Goal: Transaction & Acquisition: Subscribe to service/newsletter

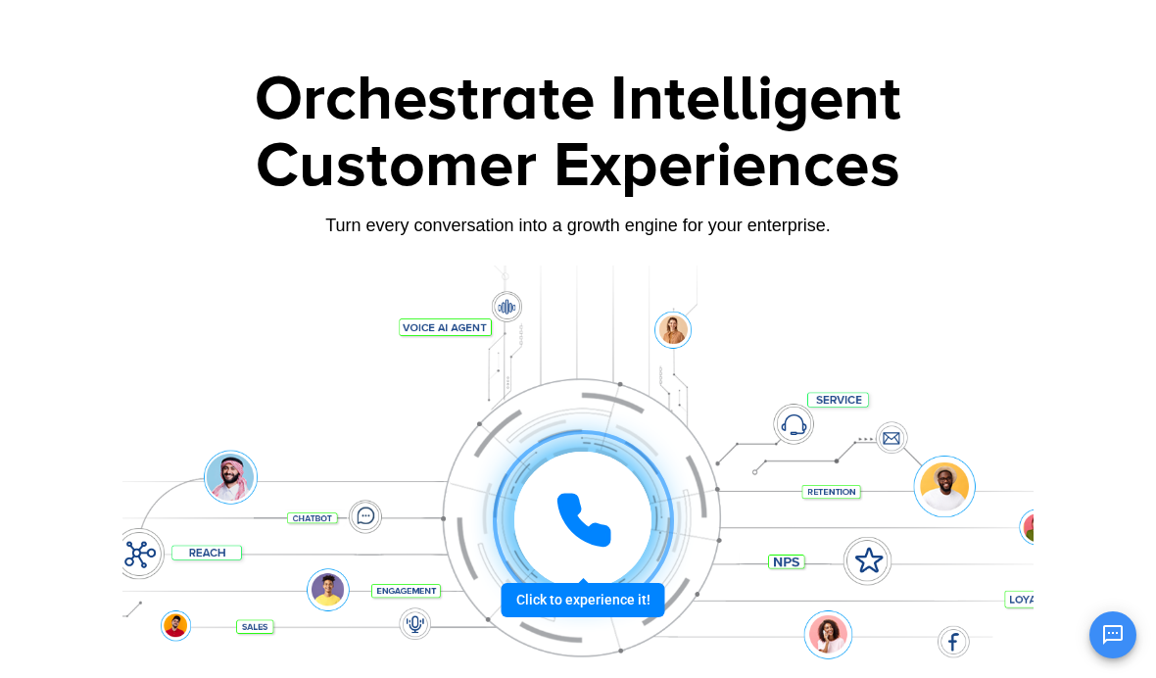
scroll to position [71, 0]
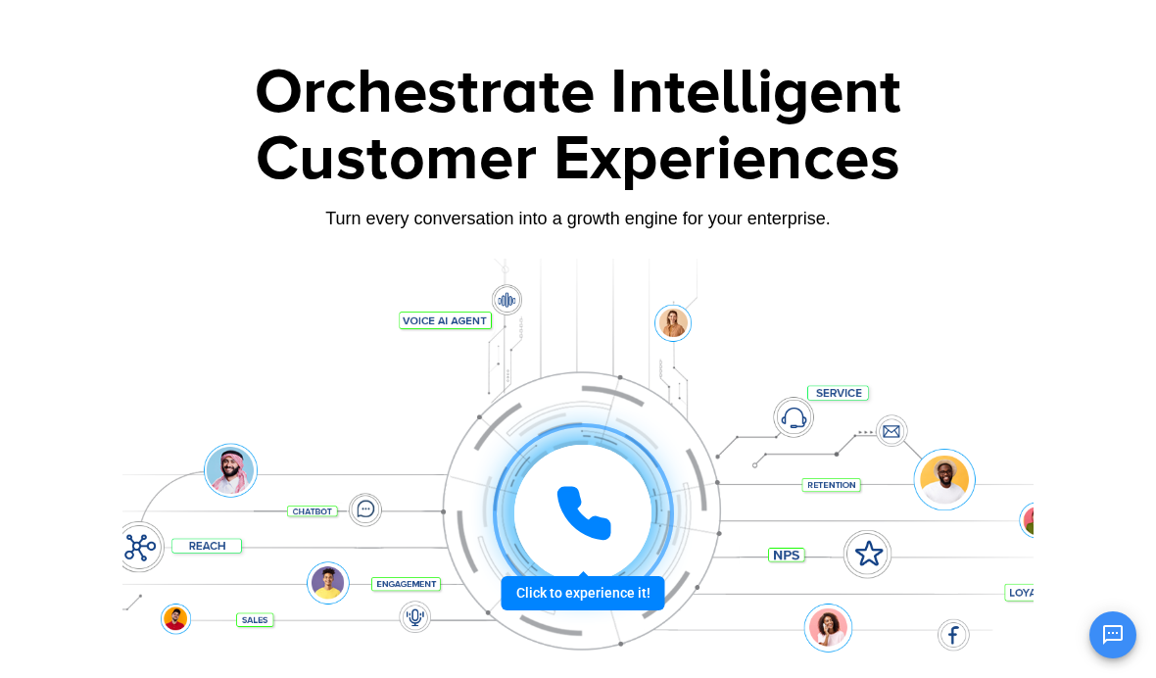
click at [591, 514] on icon at bounding box center [583, 513] width 59 height 59
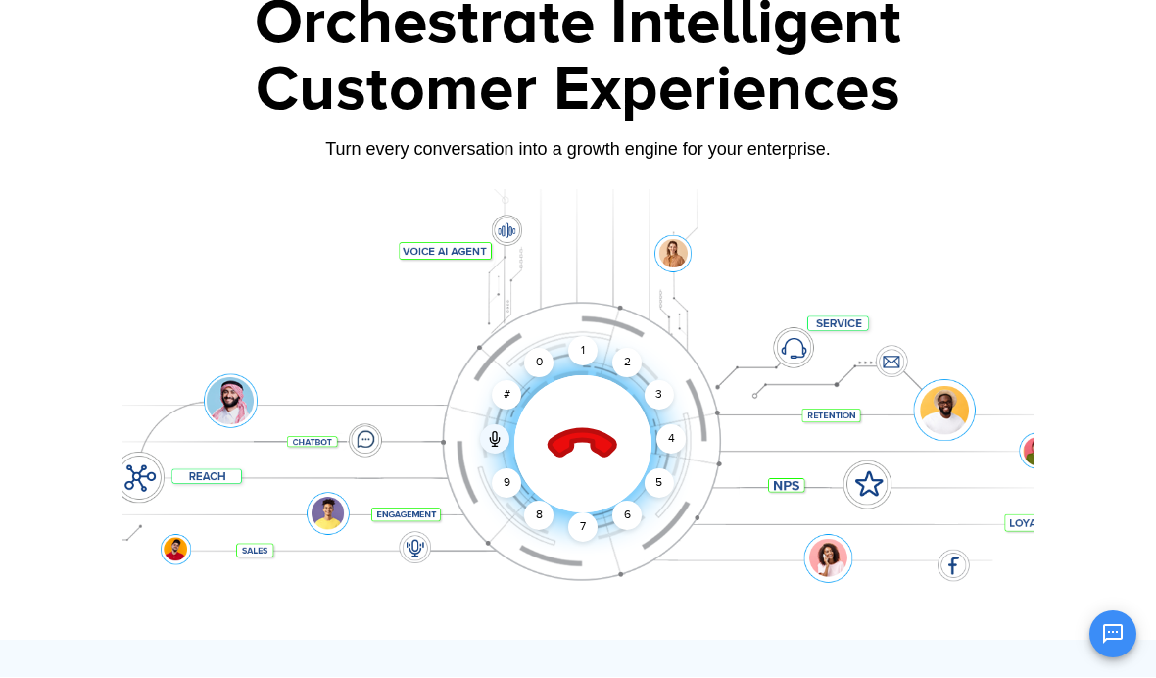
scroll to position [140, 0]
click at [591, 349] on div "1" at bounding box center [582, 350] width 29 height 29
click at [638, 356] on div "2" at bounding box center [626, 362] width 29 height 29
click at [680, 449] on div "4" at bounding box center [670, 438] width 29 height 29
click at [596, 349] on div "1" at bounding box center [582, 350] width 29 height 29
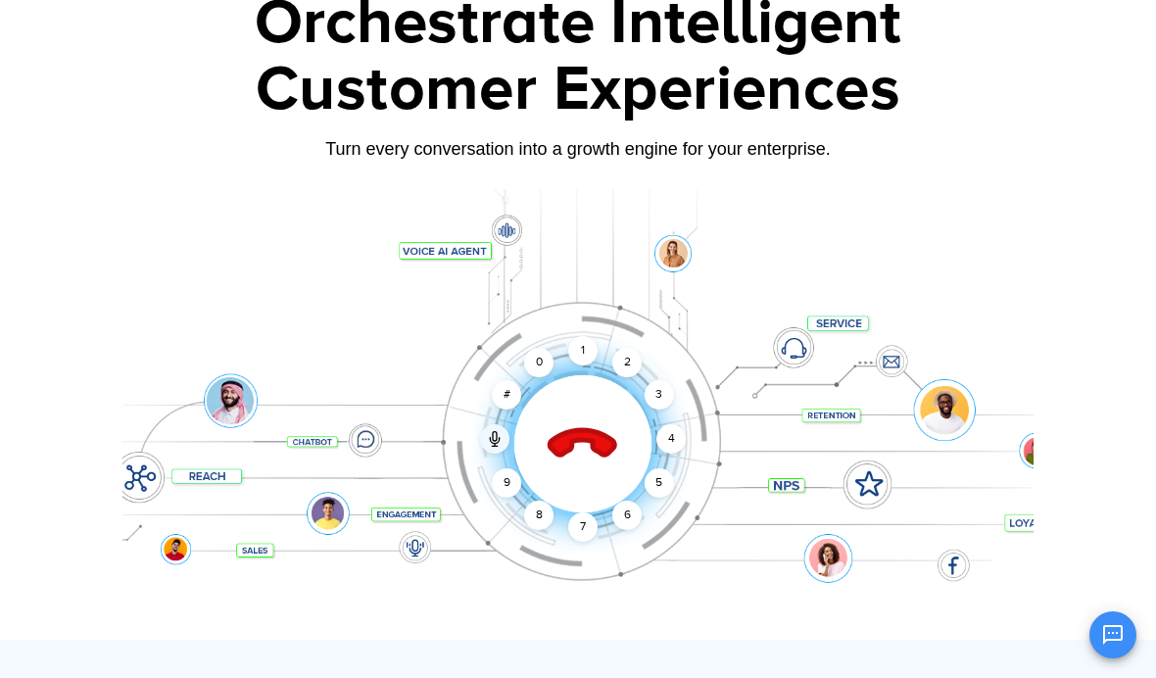
click at [596, 443] on icon at bounding box center [582, 444] width 69 height 69
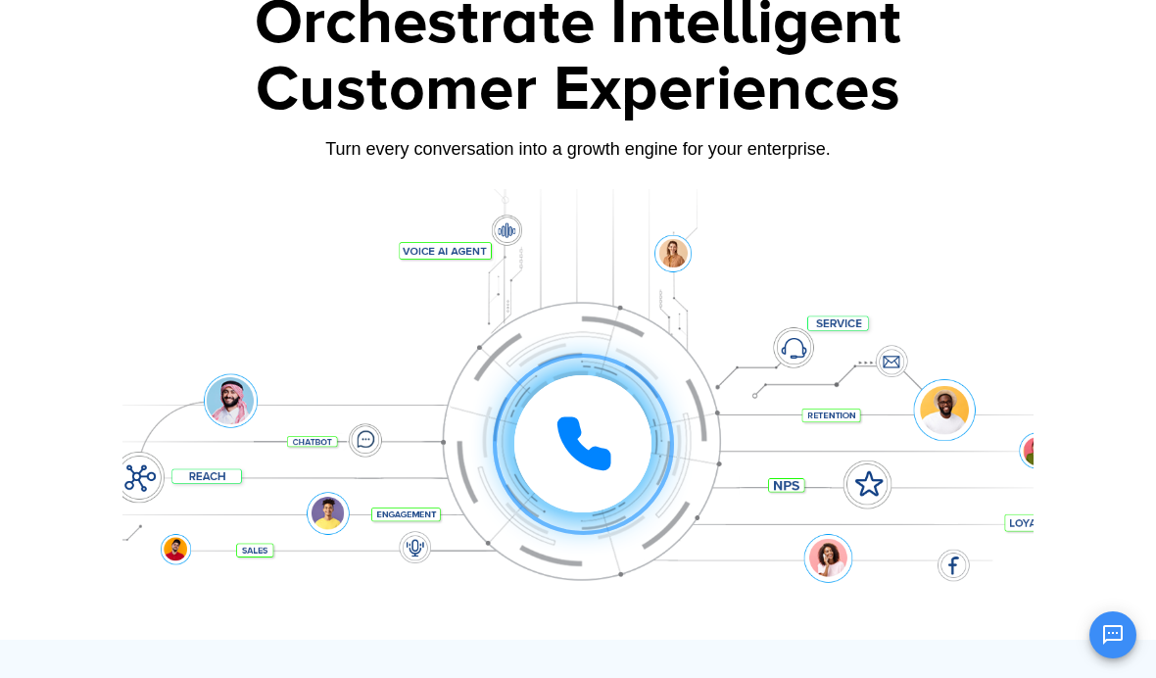
click at [577, 438] on icon at bounding box center [583, 443] width 49 height 49
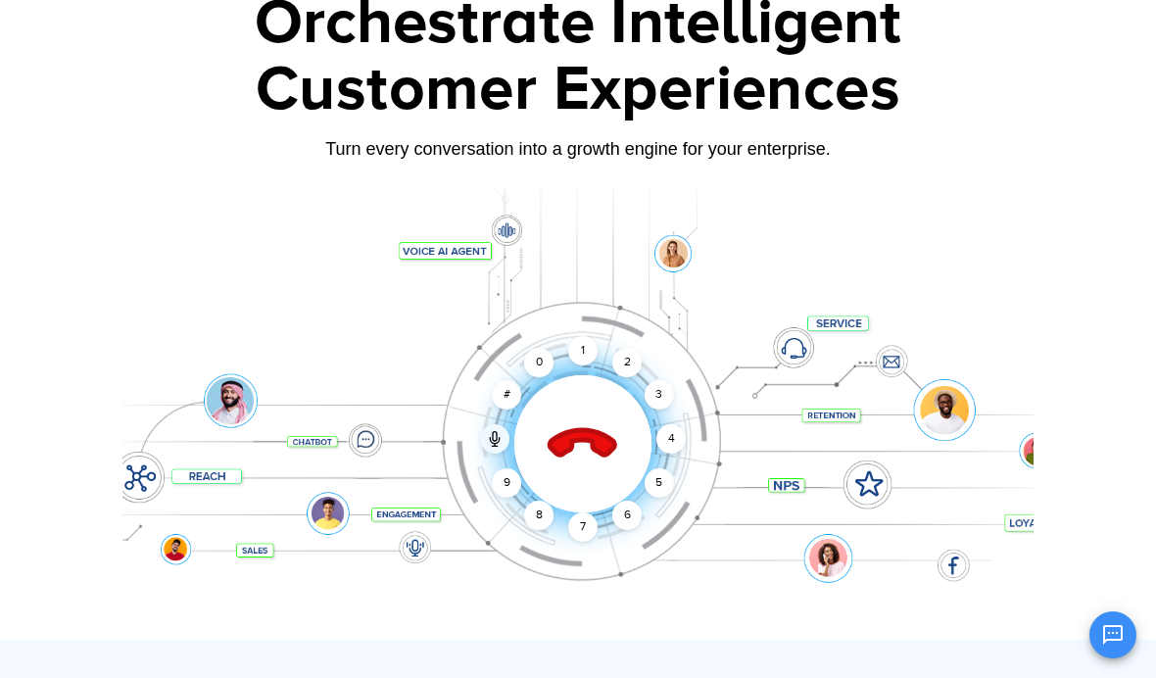
click at [590, 350] on div "1" at bounding box center [582, 350] width 29 height 29
click at [650, 386] on div "3" at bounding box center [658, 394] width 29 height 29
click at [671, 427] on div "4" at bounding box center [670, 438] width 29 height 29
click at [835, 418] on div "Click to end call Call connected 1 2 3 4 5 6 7 8 9 # 0" at bounding box center [582, 404] width 901 height 78
click at [808, 477] on div "Click to end call Call connected 1 2 3 4 5 6 7 8 9 # 0" at bounding box center [577, 404] width 911 height 333
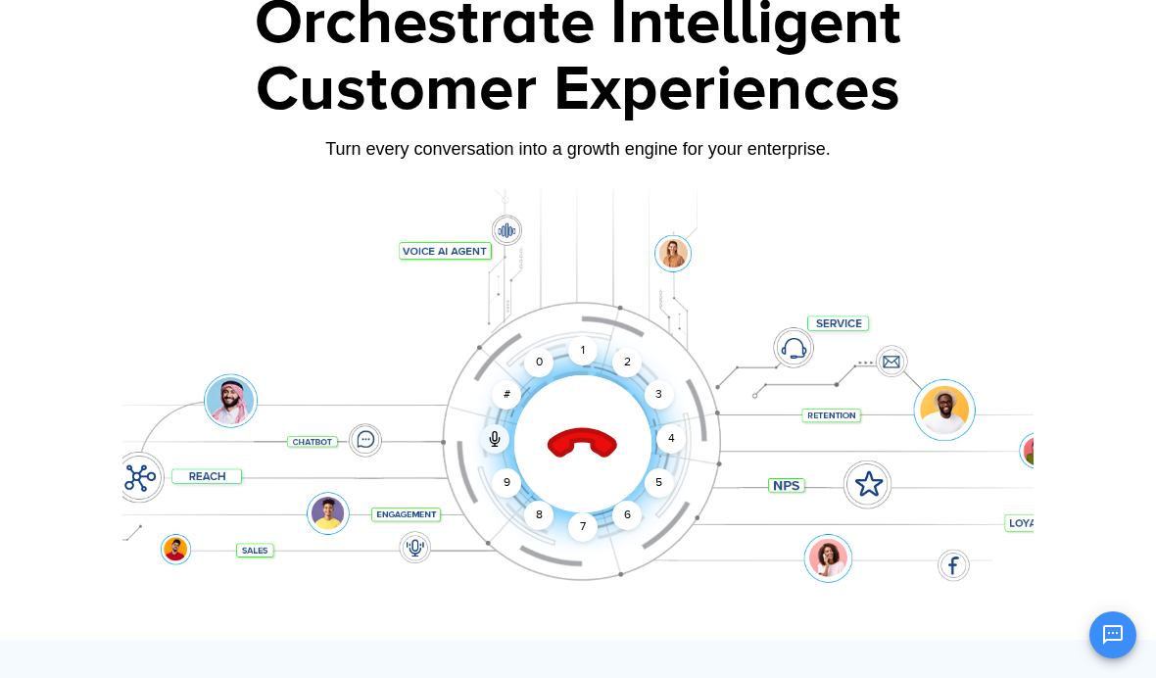
click at [874, 484] on div "Click to end call Call connected 1 2 3 4 5 6 7 8 9 # 0" at bounding box center [577, 404] width 911 height 333
click at [786, 481] on div "Click to end call Call connected 1 2 3 4 5 6 7 8 9 # 0" at bounding box center [577, 404] width 911 height 333
click at [669, 471] on div "5" at bounding box center [658, 482] width 29 height 29
click at [599, 433] on icon at bounding box center [582, 444] width 69 height 69
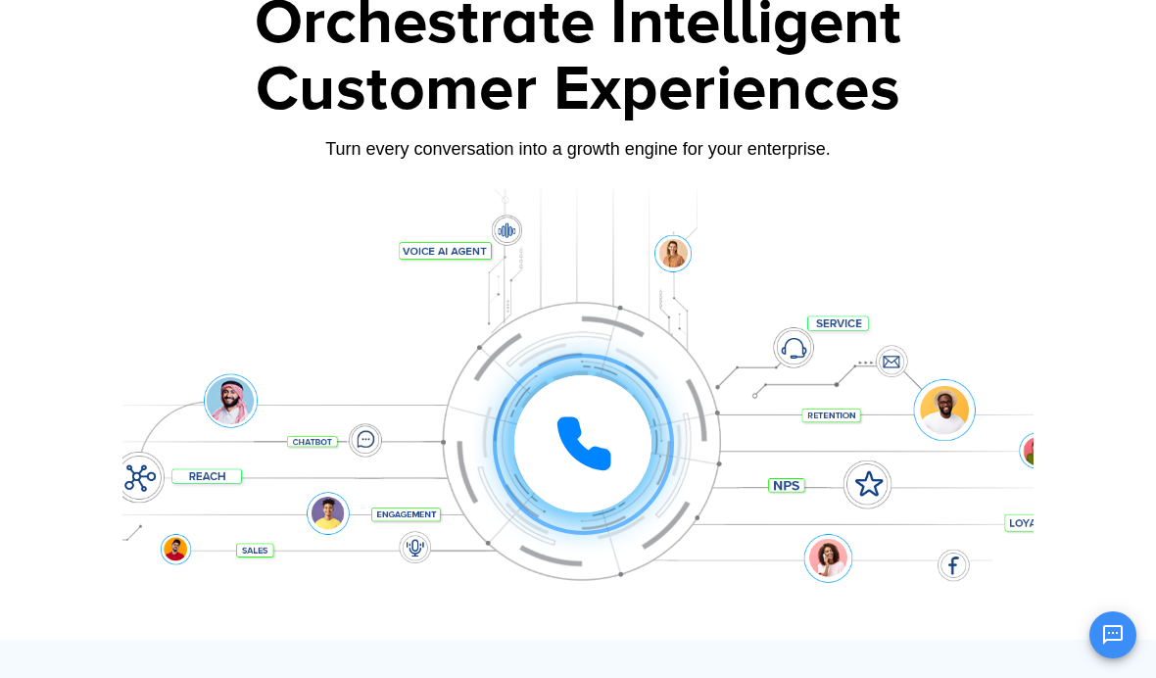
click at [589, 438] on icon at bounding box center [583, 443] width 59 height 59
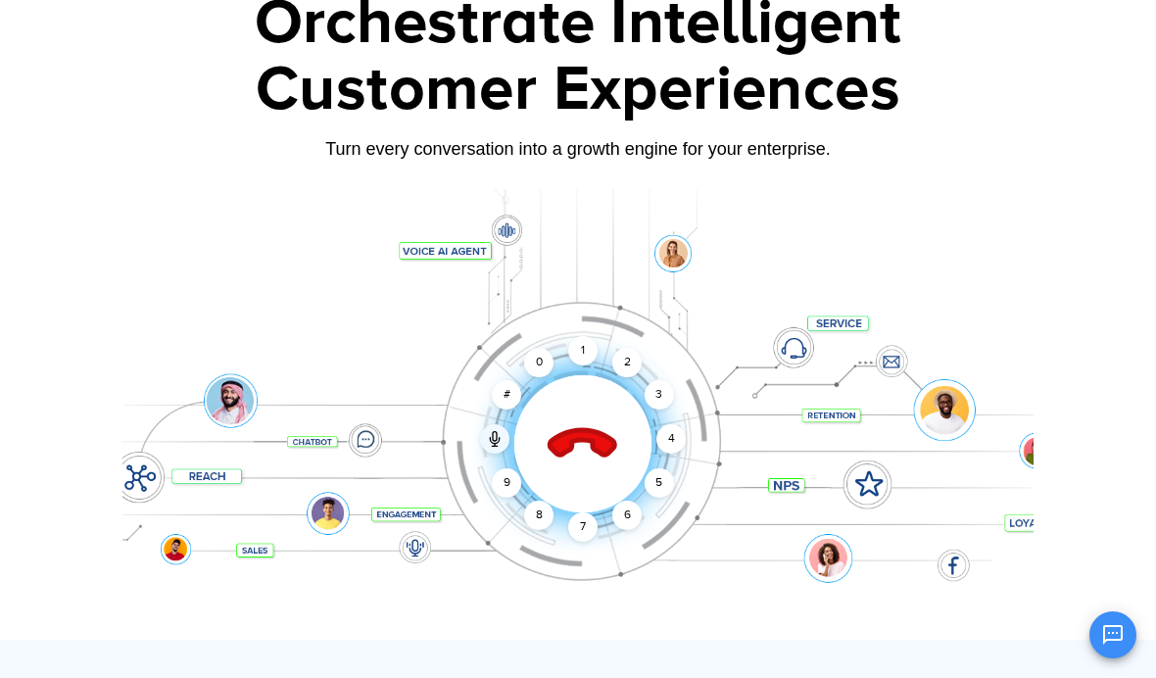
click at [662, 465] on div "Click to end call Call connected 1 2 3 4 5 6 7 8 9 # 0" at bounding box center [577, 404] width 911 height 333
click at [664, 481] on div "5" at bounding box center [658, 482] width 29 height 29
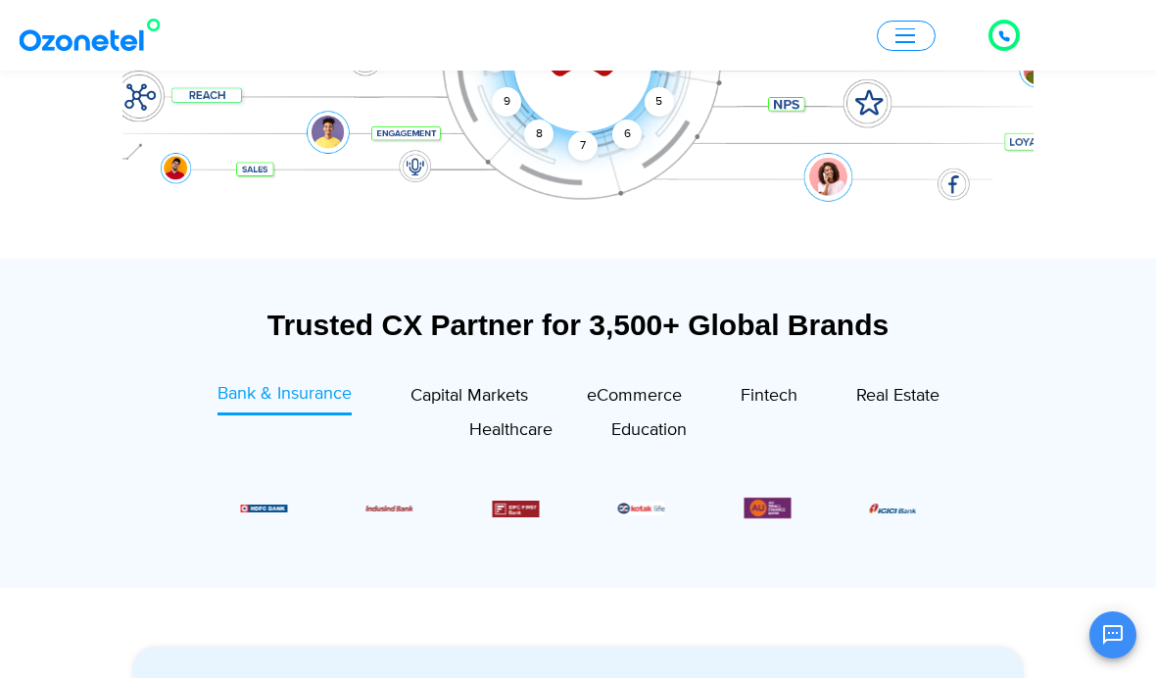
scroll to position [321, 0]
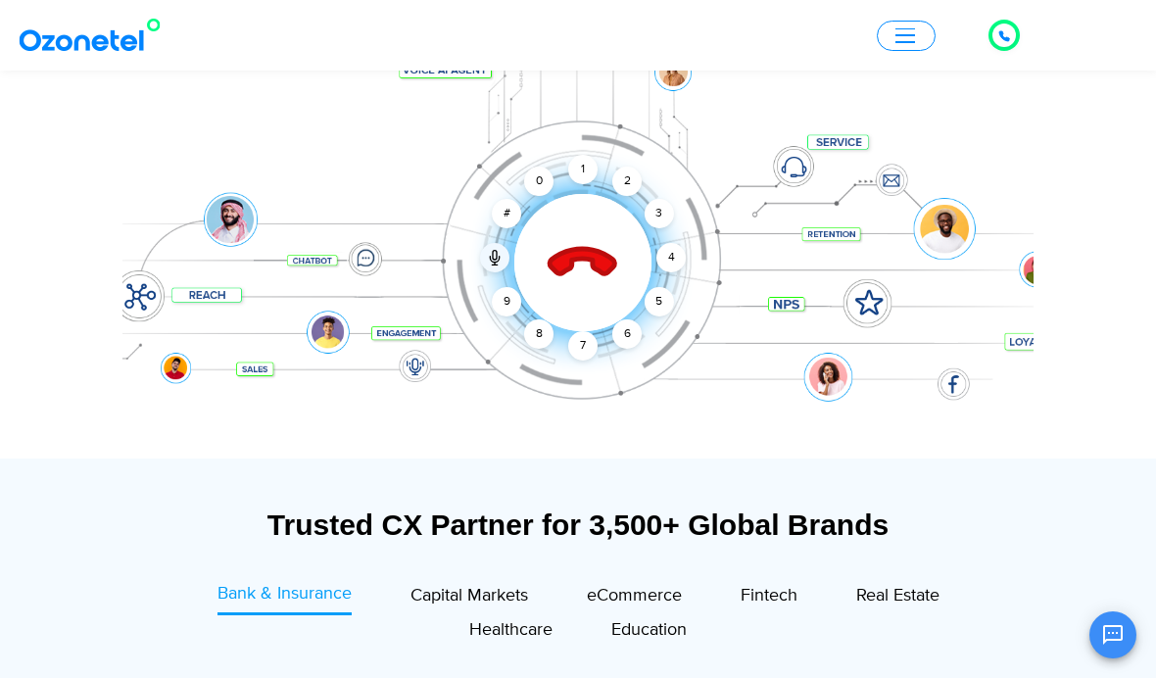
click at [602, 267] on icon at bounding box center [582, 263] width 69 height 69
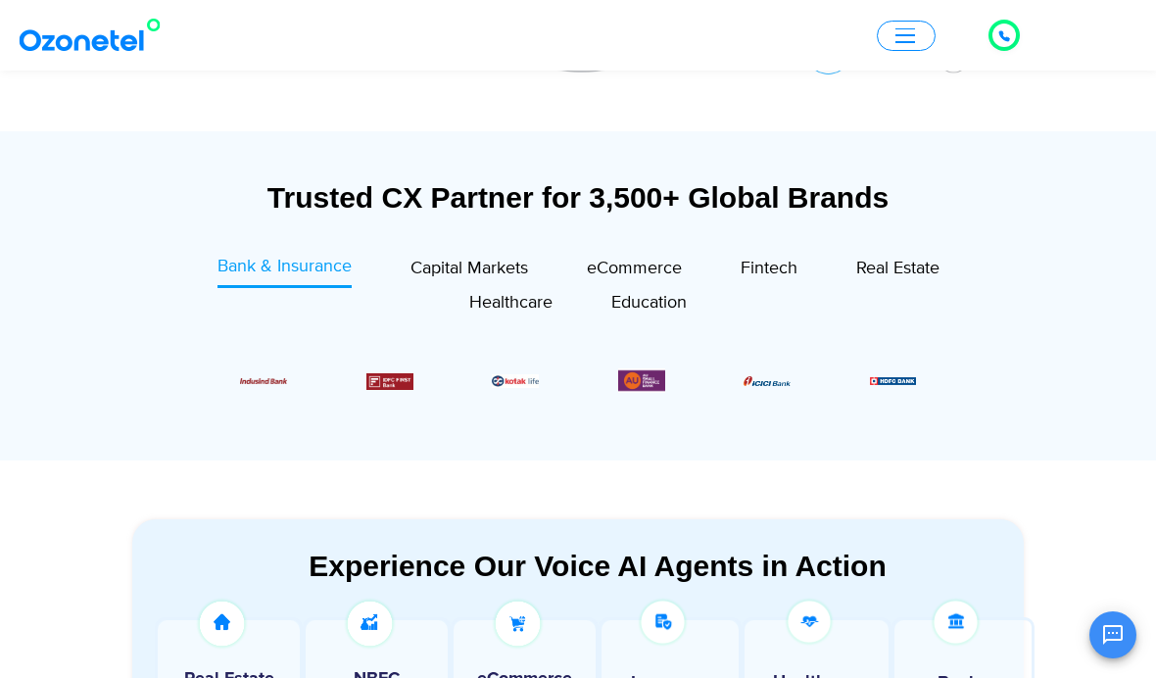
scroll to position [640, 0]
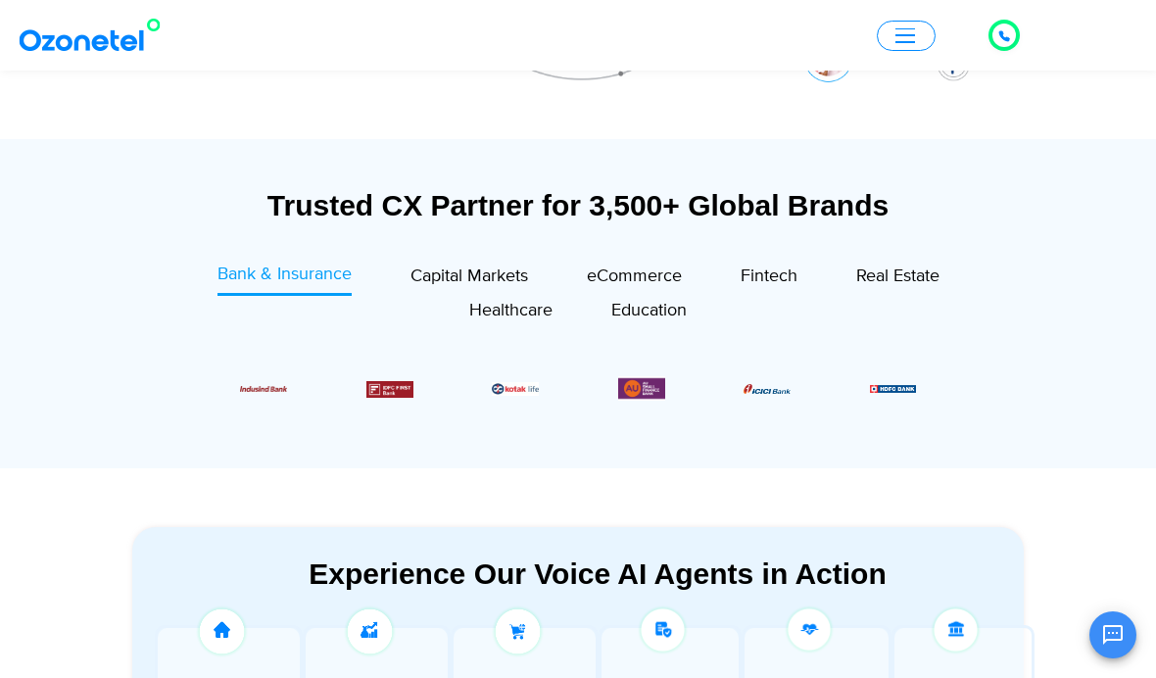
click at [528, 314] on span "Healthcare" at bounding box center [510, 311] width 83 height 22
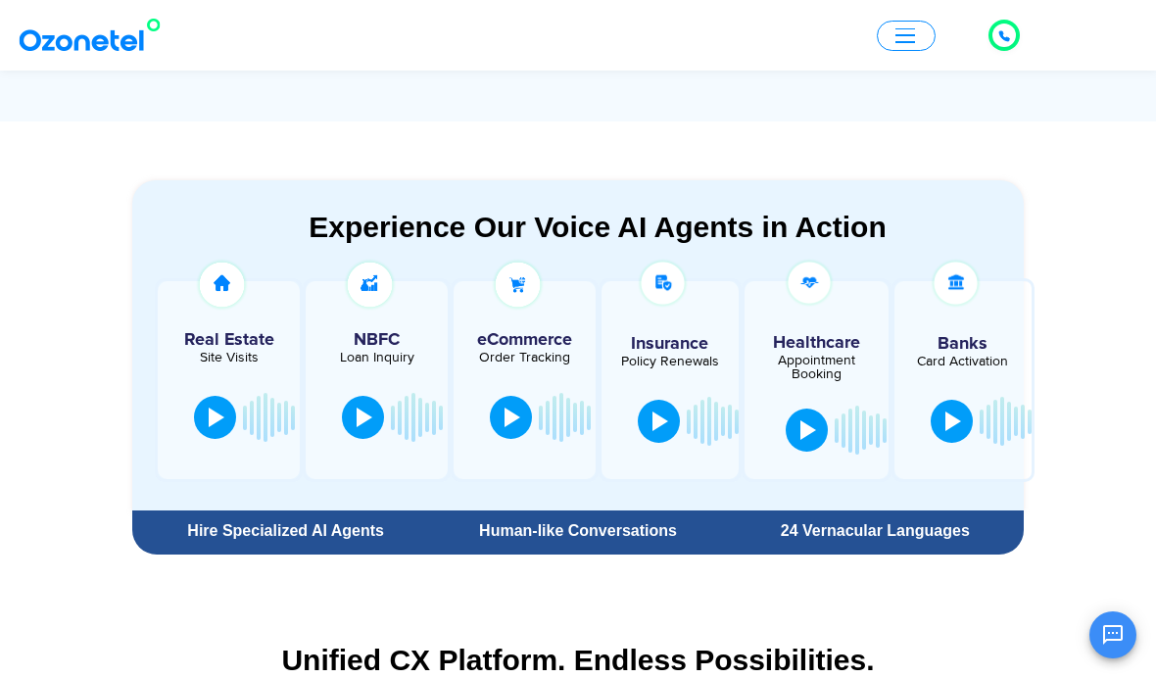
scroll to position [1060, 0]
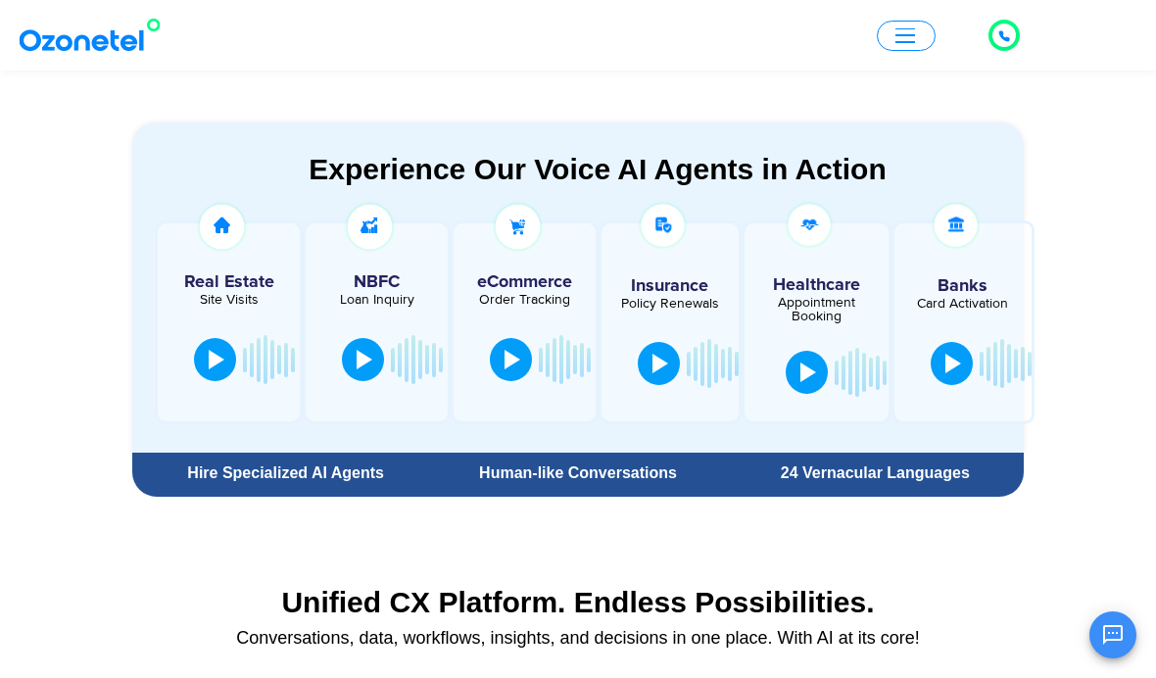
click at [221, 357] on div at bounding box center [217, 360] width 16 height 20
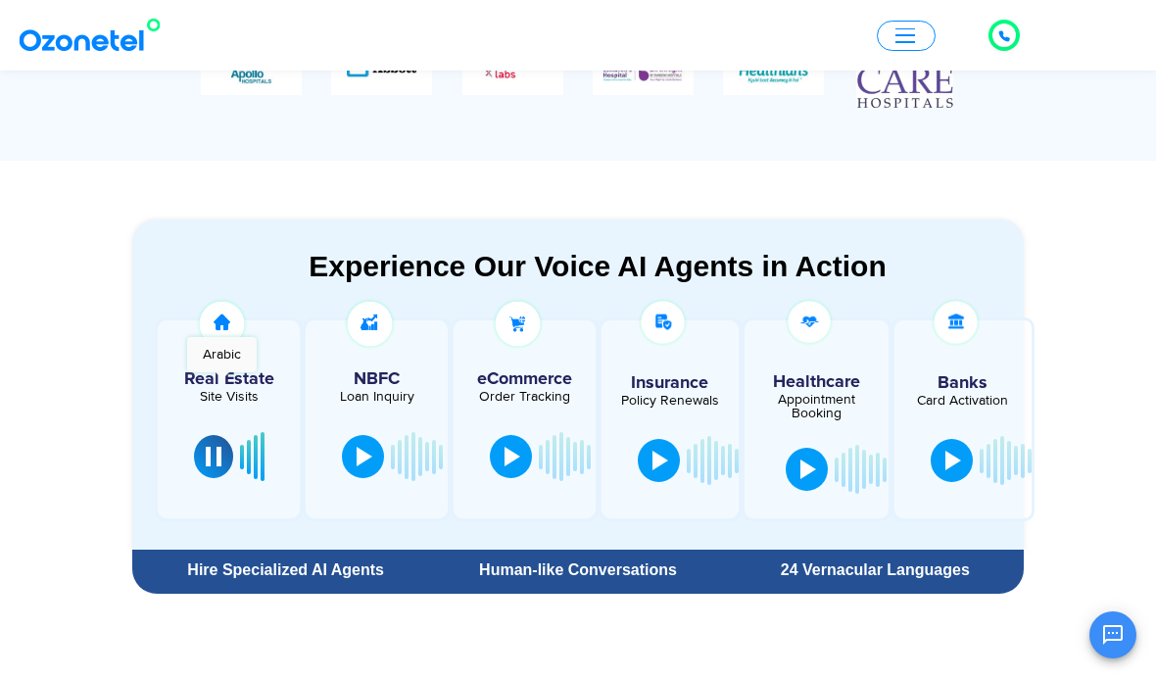
scroll to position [961, 0]
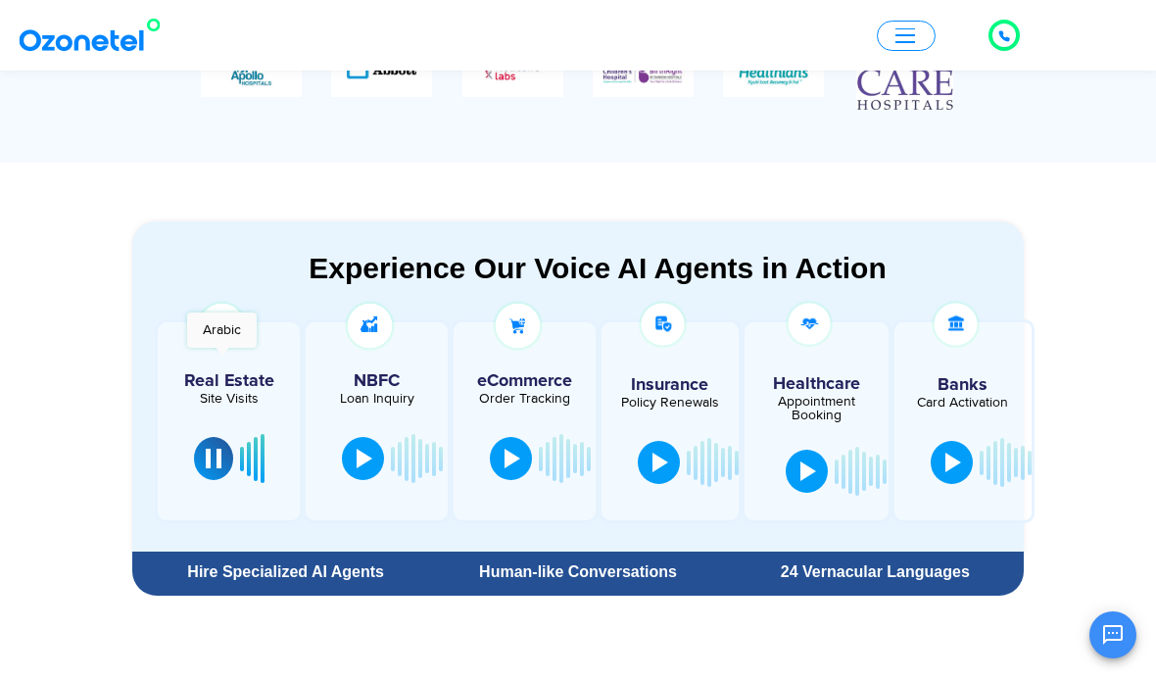
click at [365, 469] on button at bounding box center [363, 458] width 42 height 43
click at [521, 446] on button at bounding box center [511, 458] width 42 height 43
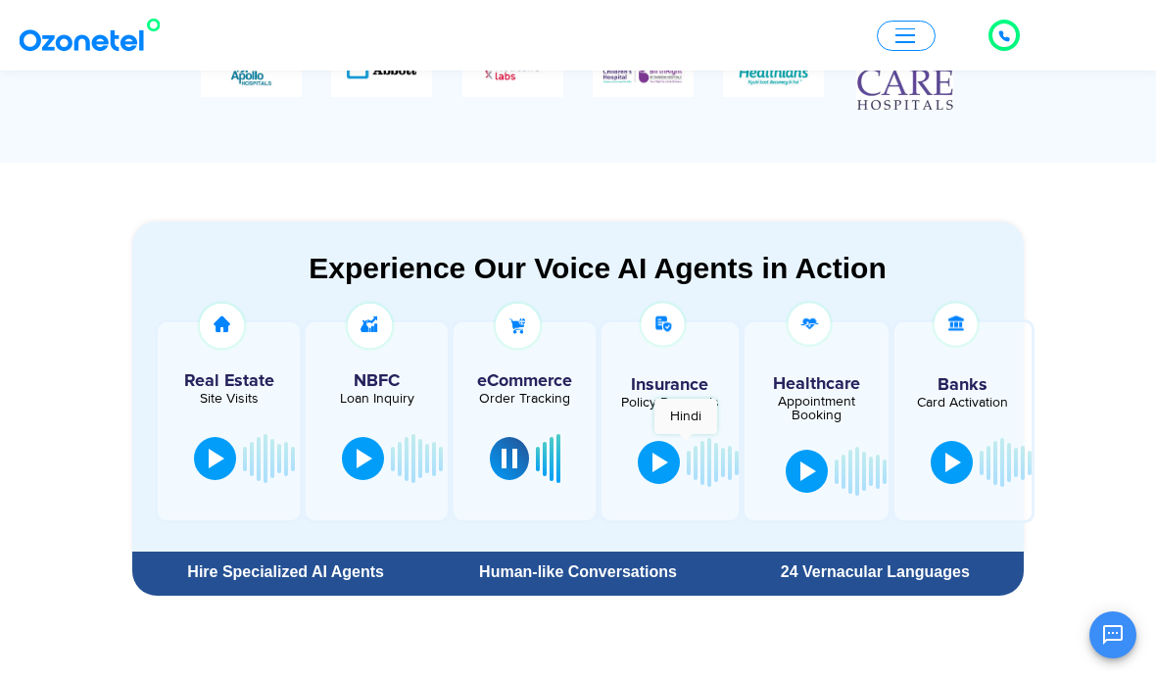
click at [685, 444] on div at bounding box center [670, 462] width 78 height 59
click at [961, 455] on div at bounding box center [953, 462] width 16 height 20
click at [960, 452] on div at bounding box center [953, 462] width 16 height 20
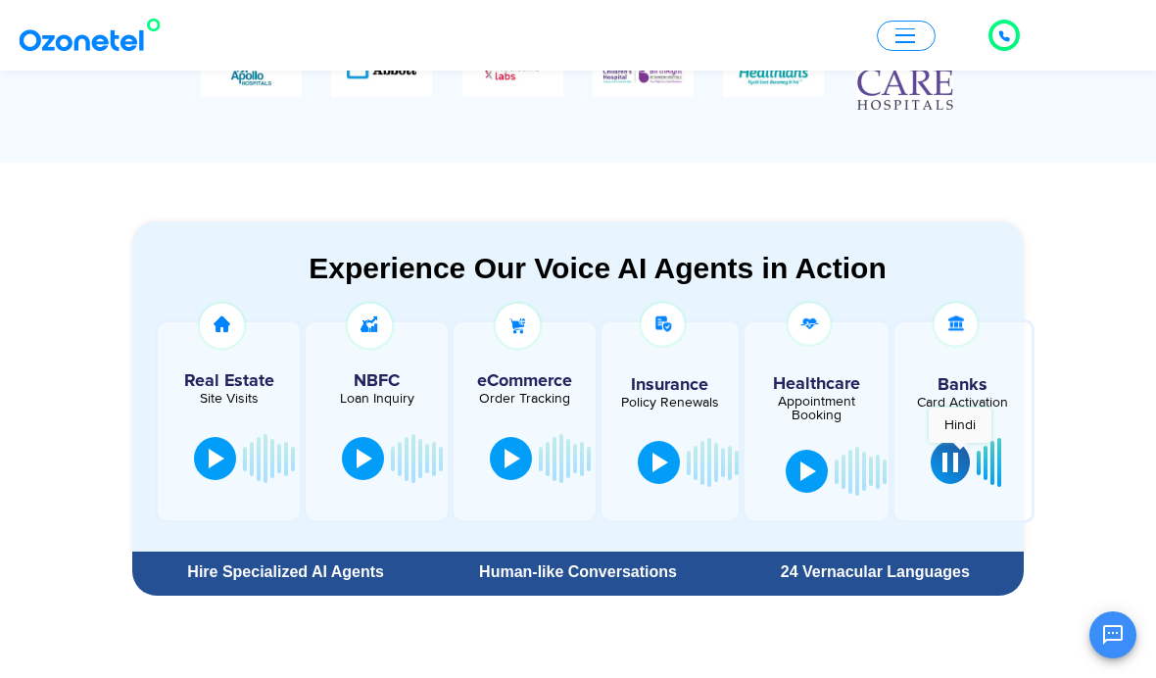
click at [996, 459] on div at bounding box center [1002, 462] width 52 height 59
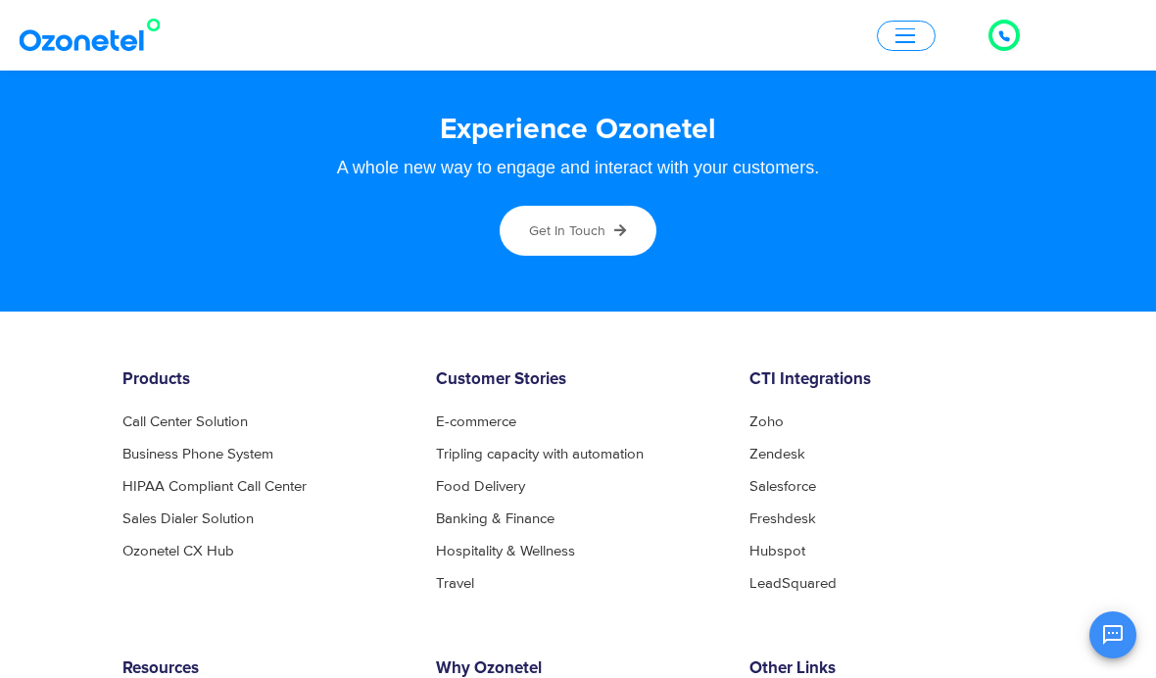
scroll to position [10483, 0]
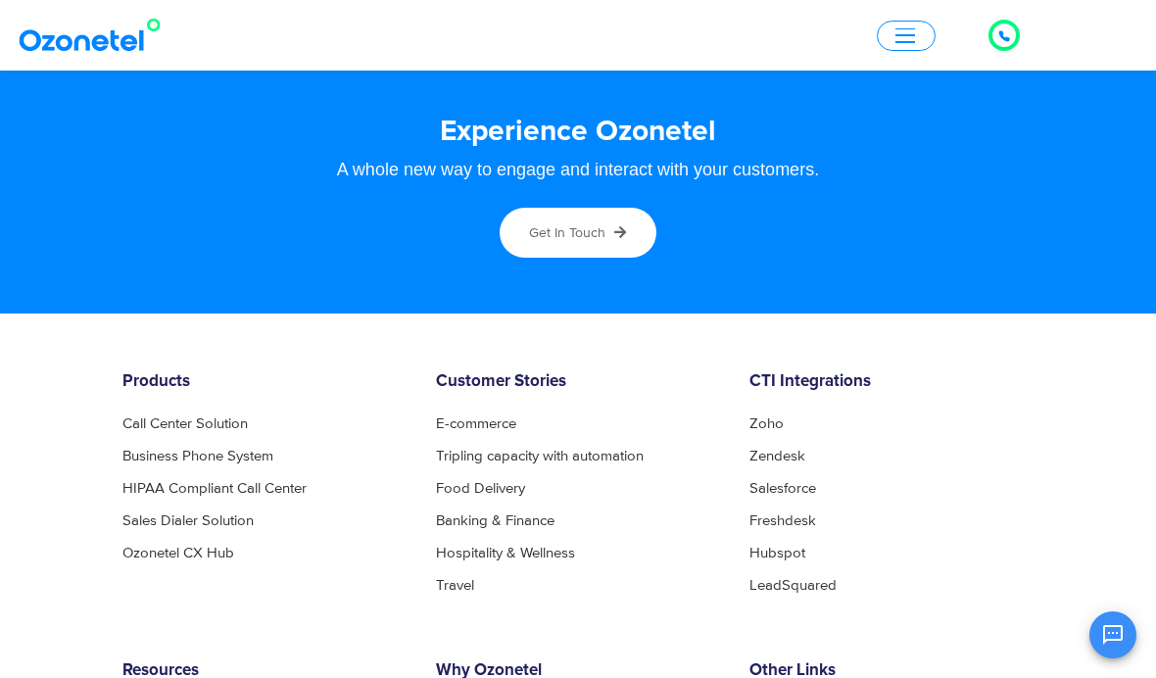
click at [594, 243] on div "Get in touch" at bounding box center [567, 232] width 76 height 21
